Goal: Complete application form

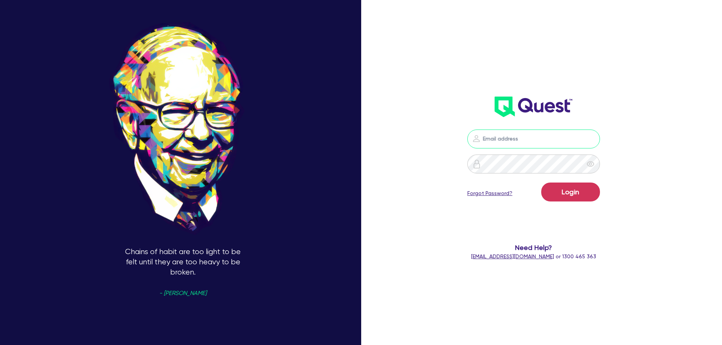
click at [505, 132] on input "email" at bounding box center [533, 139] width 133 height 19
type input "[EMAIL_ADDRESS][PERSON_NAME][DOMAIN_NAME]"
click at [560, 199] on button "Login" at bounding box center [570, 192] width 59 height 19
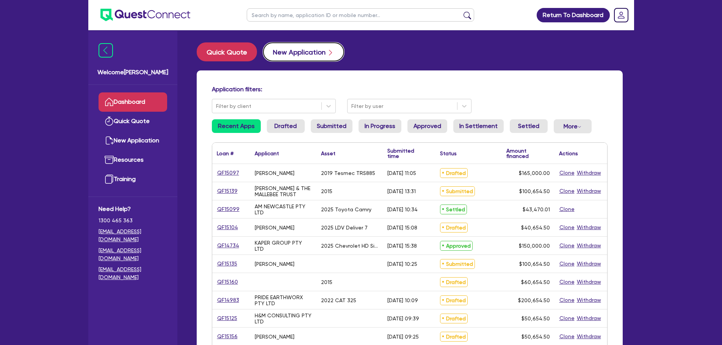
click at [302, 54] on button "New Application" at bounding box center [303, 51] width 81 height 19
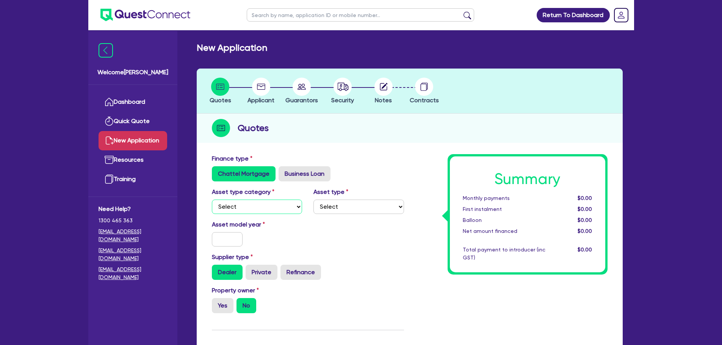
drag, startPoint x: 260, startPoint y: 204, endPoint x: 261, endPoint y: 214, distance: 10.2
click at [260, 204] on select "Select Cars and light trucks Primary assets Secondary assets Tertiary assets" at bounding box center [257, 207] width 91 height 14
click at [390, 154] on div "Finance type Chattel Mortgage Business Loan" at bounding box center [308, 167] width 204 height 27
click at [157, 104] on link "Dashboard" at bounding box center [133, 101] width 69 height 19
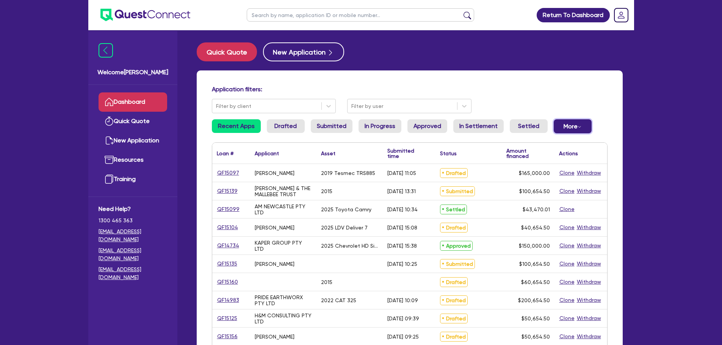
click at [573, 129] on button "More Withdrawn Declined" at bounding box center [573, 126] width 38 height 14
click at [578, 128] on icon "Dropdown toggle" at bounding box center [580, 127] width 4 height 4
click at [580, 88] on h4 "Application filters:" at bounding box center [410, 89] width 396 height 7
